Goal: Information Seeking & Learning: Learn about a topic

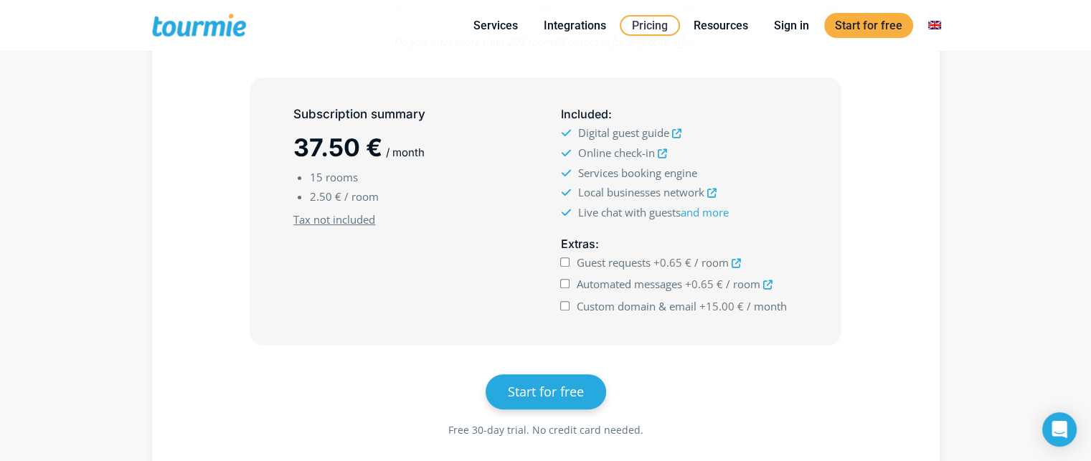
scroll to position [435, 0]
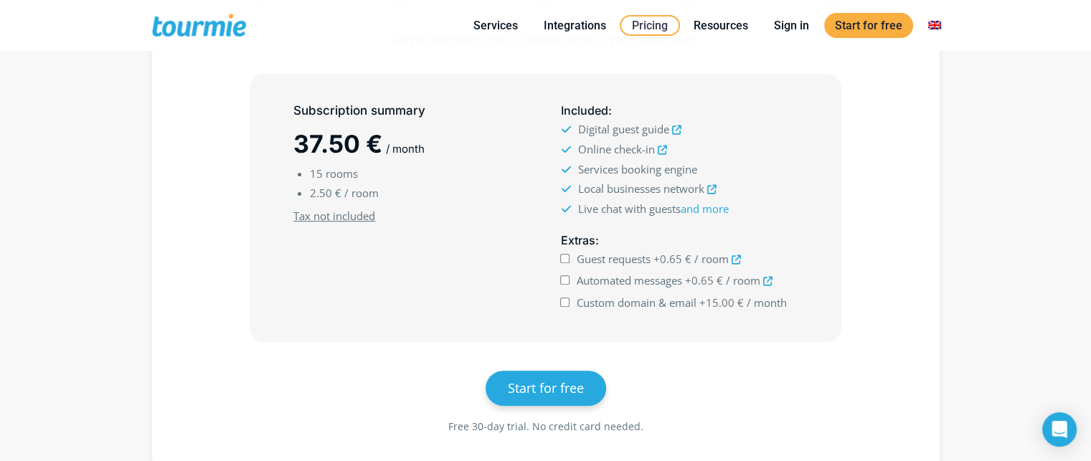
click at [564, 260] on input "Guest requests +0.65 € / room" at bounding box center [564, 258] width 9 height 9
checkbox input "true"
click at [564, 278] on input "Automated messages +0.65 € / room" at bounding box center [564, 279] width 9 height 9
checkbox input "true"
click at [565, 300] on input "Custom domain & email +15.00 € / month" at bounding box center [564, 302] width 9 height 9
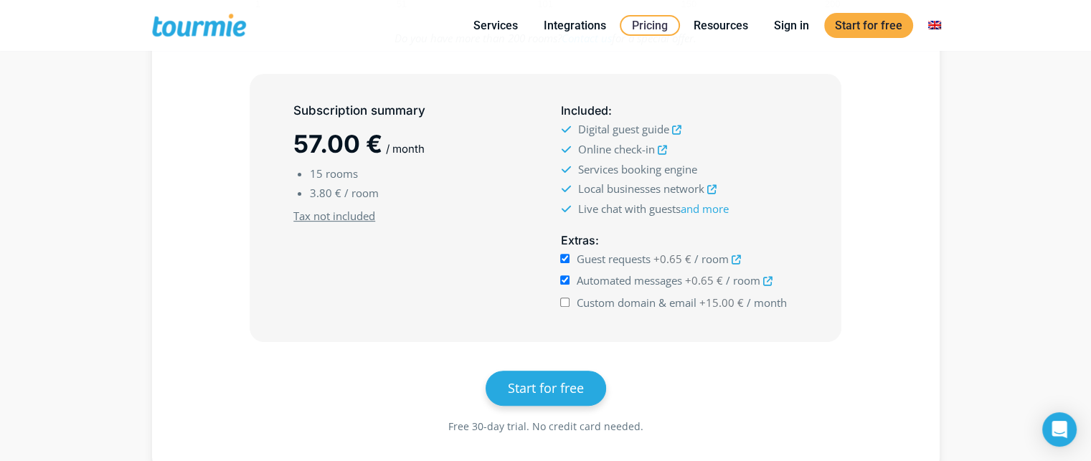
checkbox input "true"
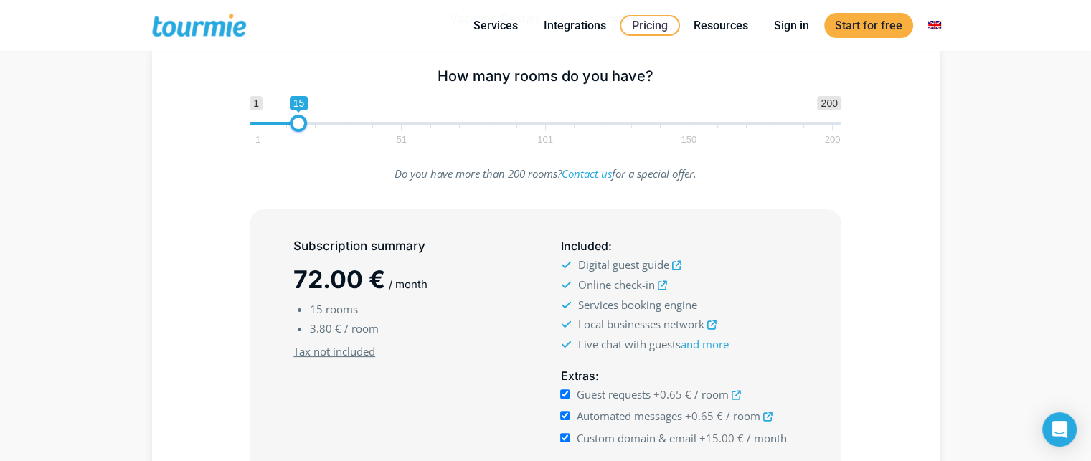
scroll to position [298, 0]
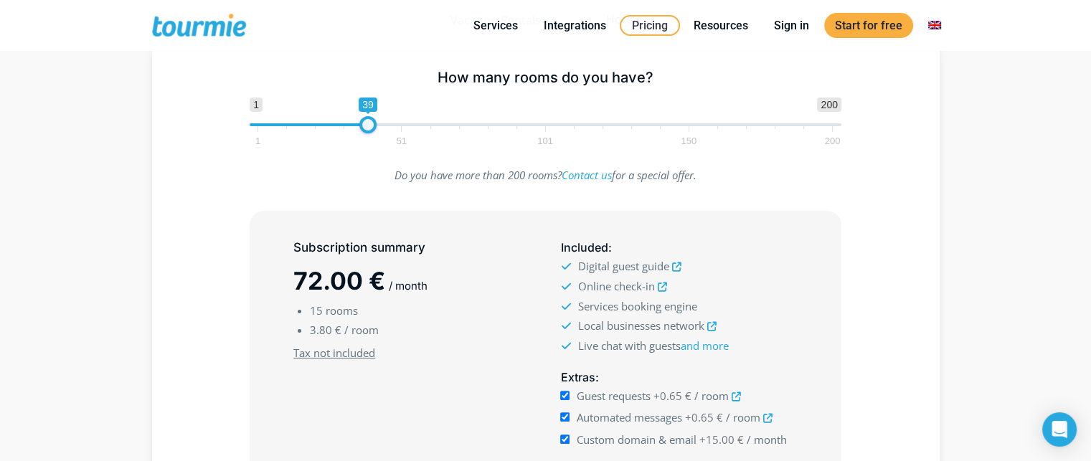
drag, startPoint x: 303, startPoint y: 125, endPoint x: 368, endPoint y: 137, distance: 66.3
click at [368, 137] on span "1 200 0 0 39 1 51 101 150 200" at bounding box center [546, 121] width 592 height 47
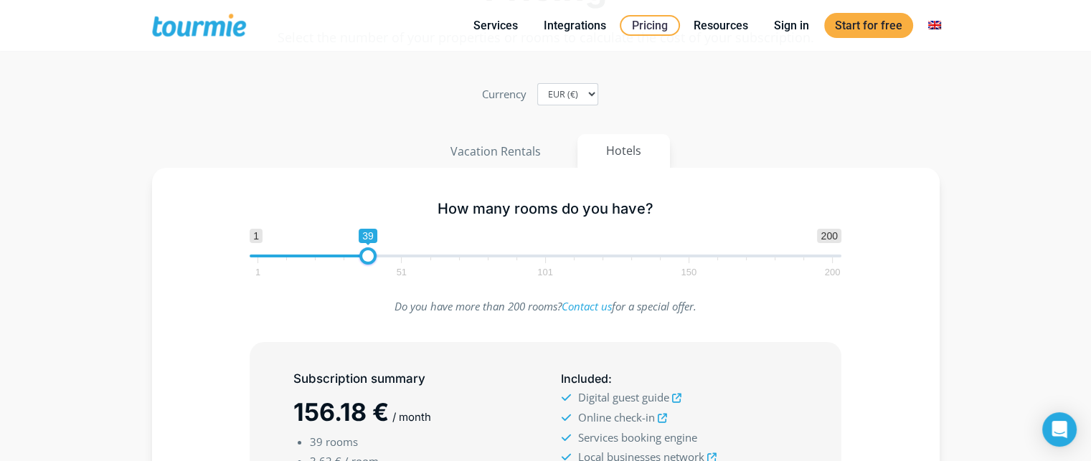
scroll to position [156, 0]
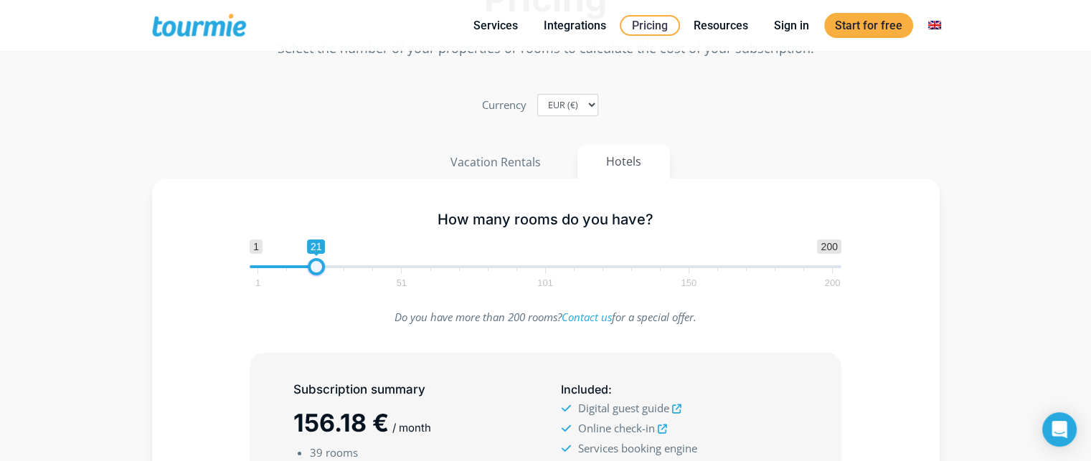
type input "22"
drag, startPoint x: 364, startPoint y: 266, endPoint x: 315, endPoint y: 266, distance: 49.5
click at [315, 266] on span at bounding box center [319, 266] width 17 height 17
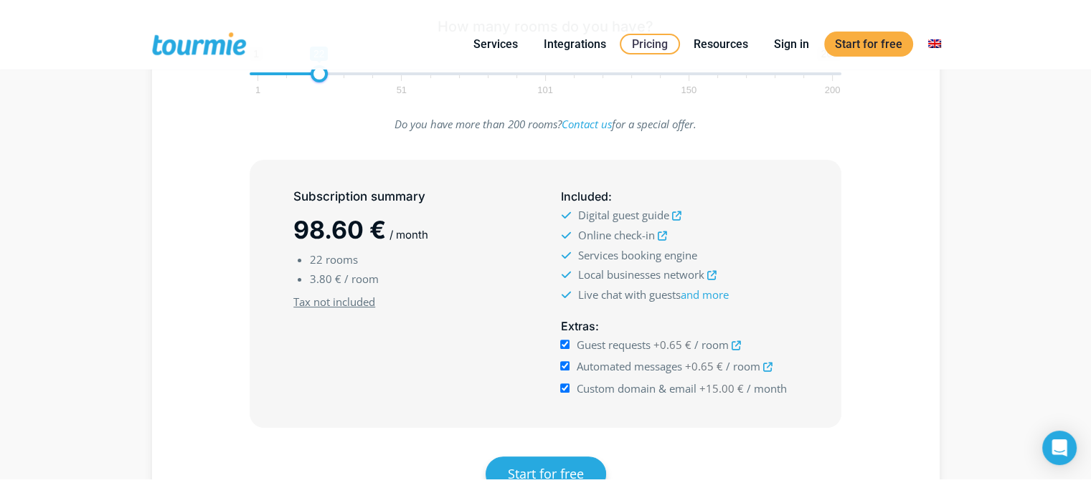
scroll to position [376, 0]
